Goal: Navigation & Orientation: Understand site structure

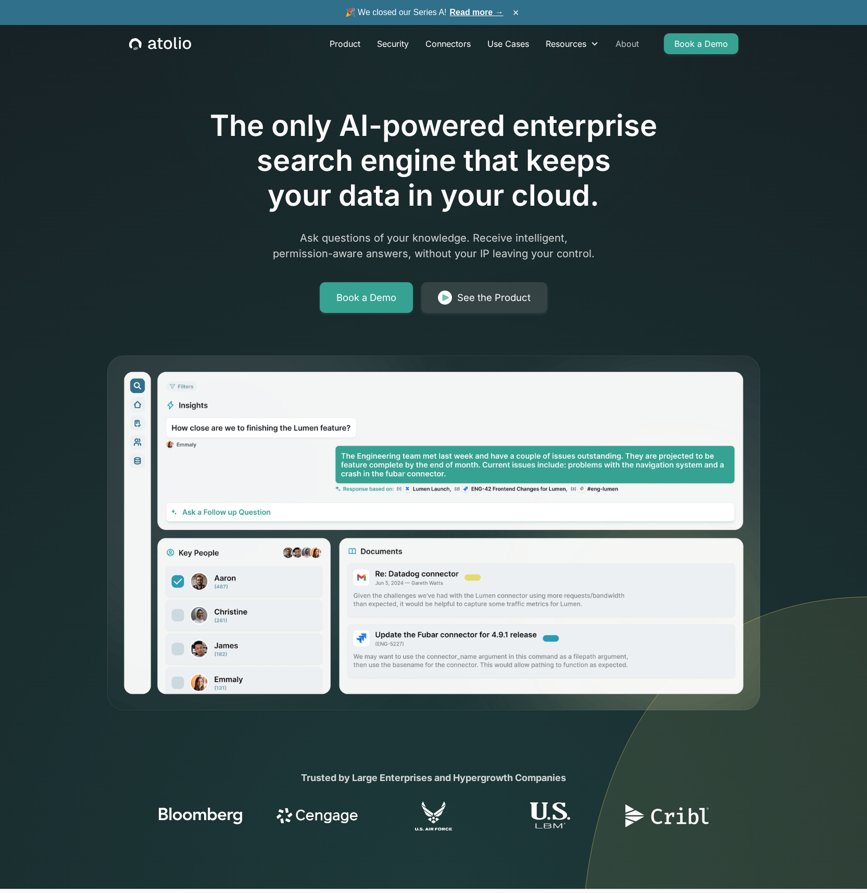
click at [630, 50] on link "About" at bounding box center [627, 43] width 40 height 21
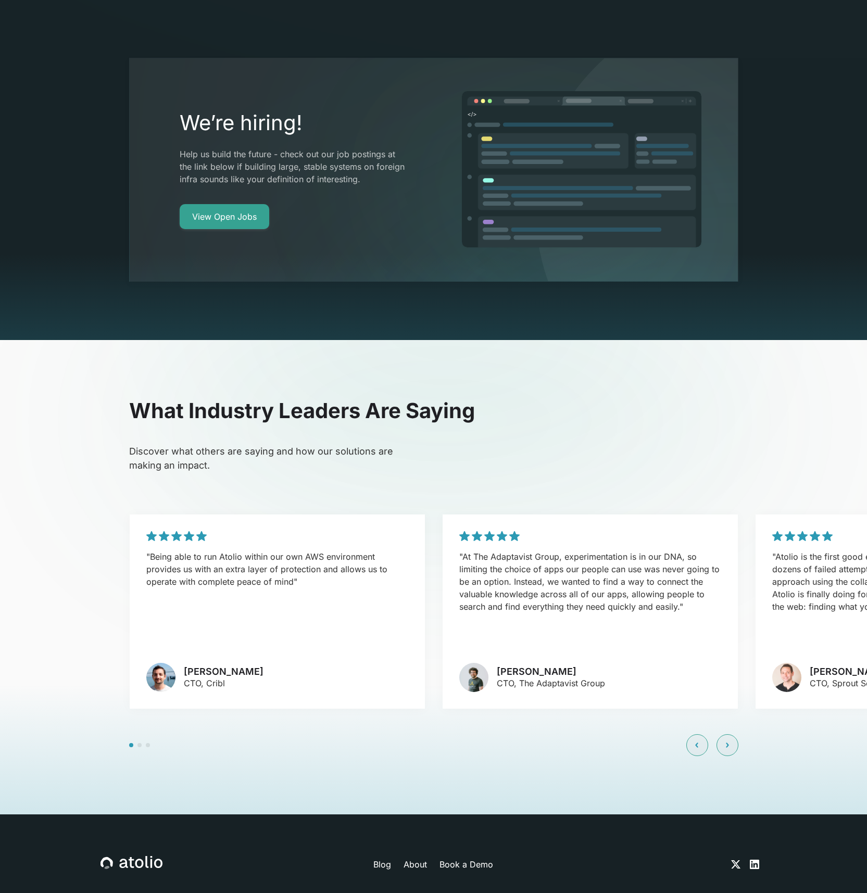
scroll to position [2447, 0]
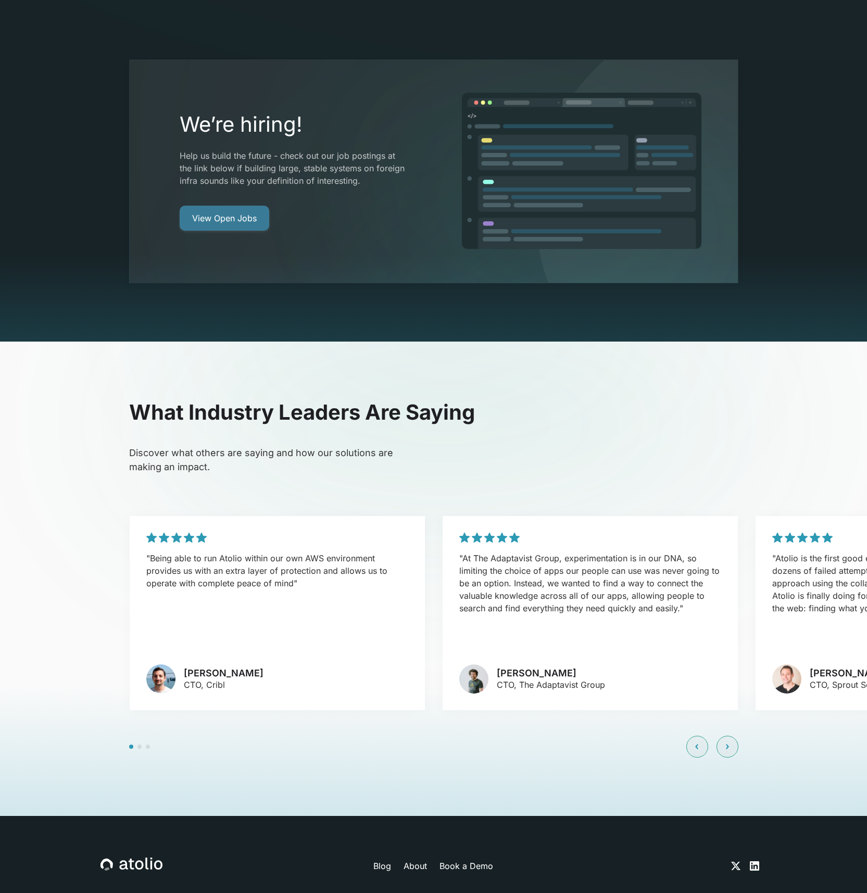
click at [252, 206] on link "View Open Jobs" at bounding box center [225, 218] width 90 height 25
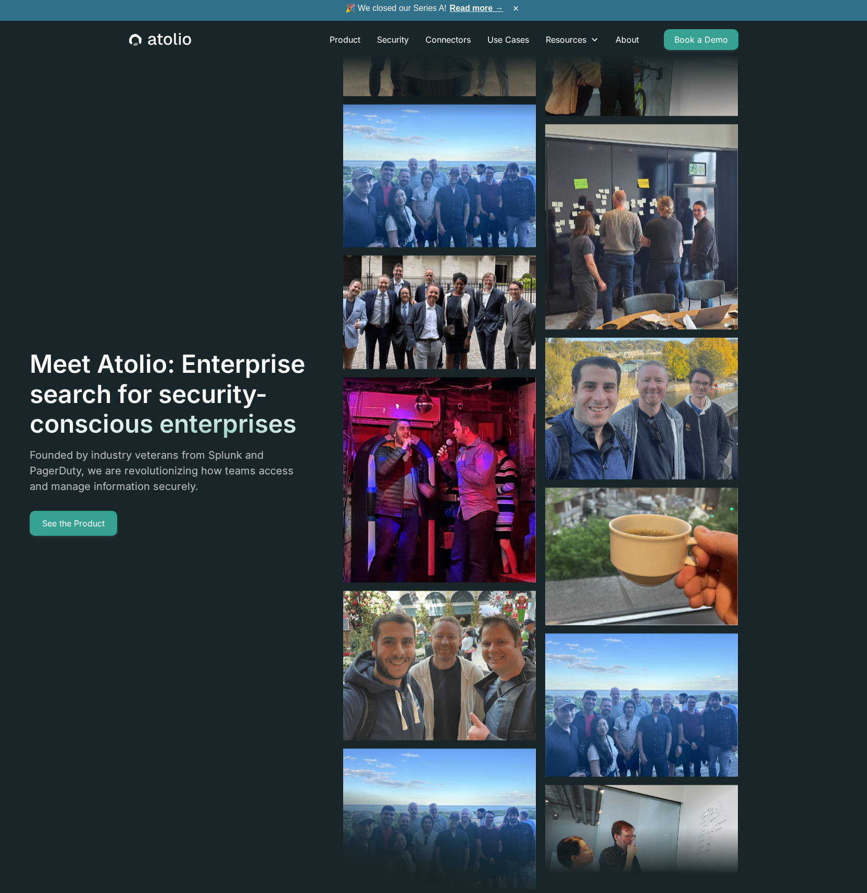
scroll to position [0, 0]
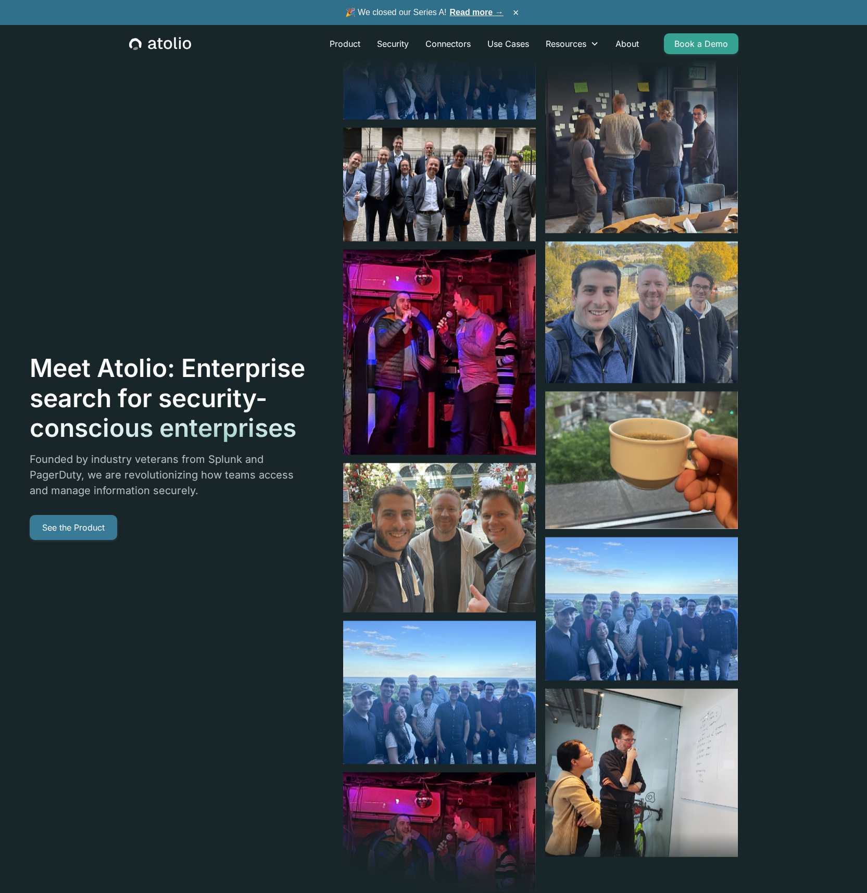
click at [56, 517] on link "See the Product" at bounding box center [73, 527] width 87 height 25
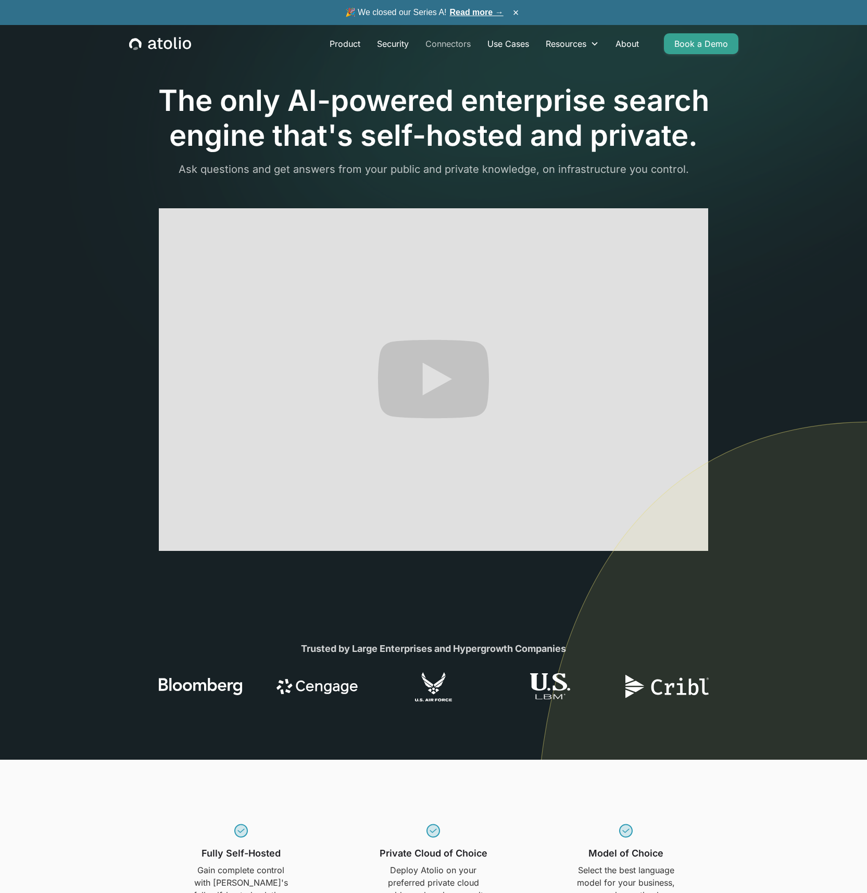
click at [454, 47] on link "Connectors" at bounding box center [448, 43] width 62 height 21
